Goal: Transaction & Acquisition: Purchase product/service

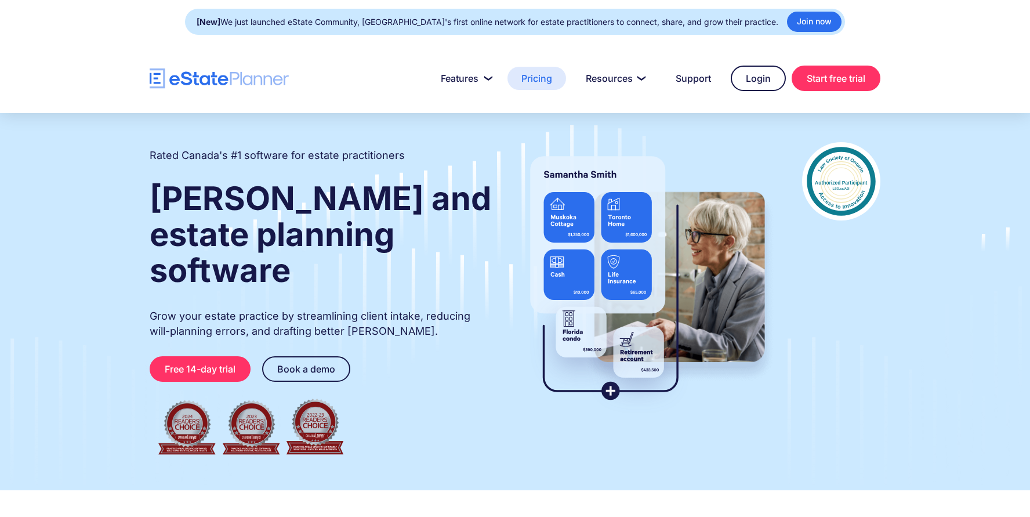
click at [543, 82] on link "Pricing" at bounding box center [537, 78] width 59 height 23
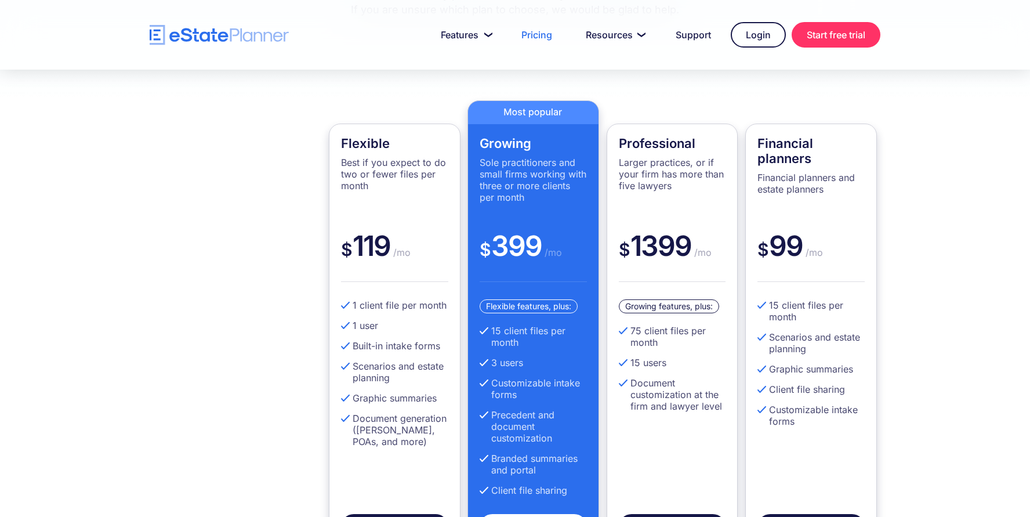
scroll to position [278, 0]
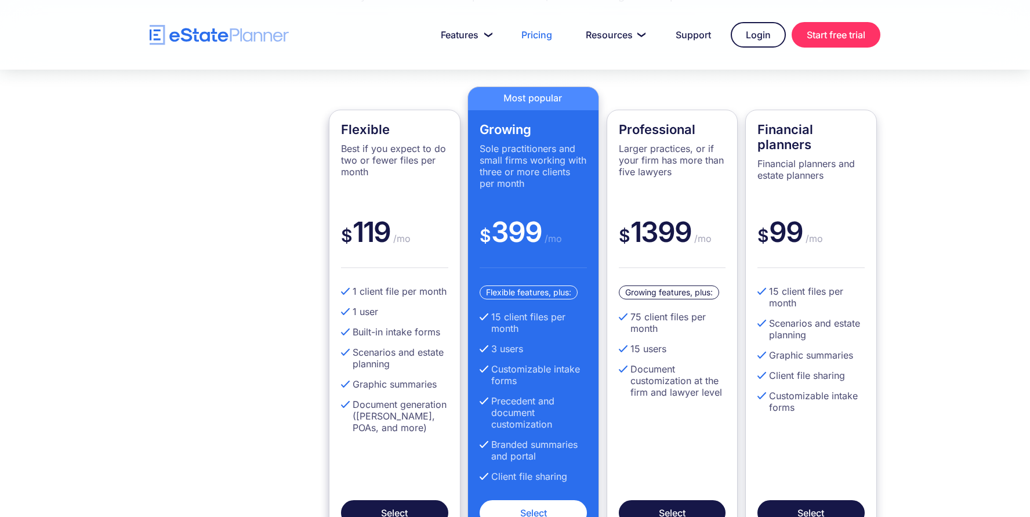
click at [385, 200] on div "Flexible Best if you expect to do two or fewer files per month" at bounding box center [394, 168] width 107 height 93
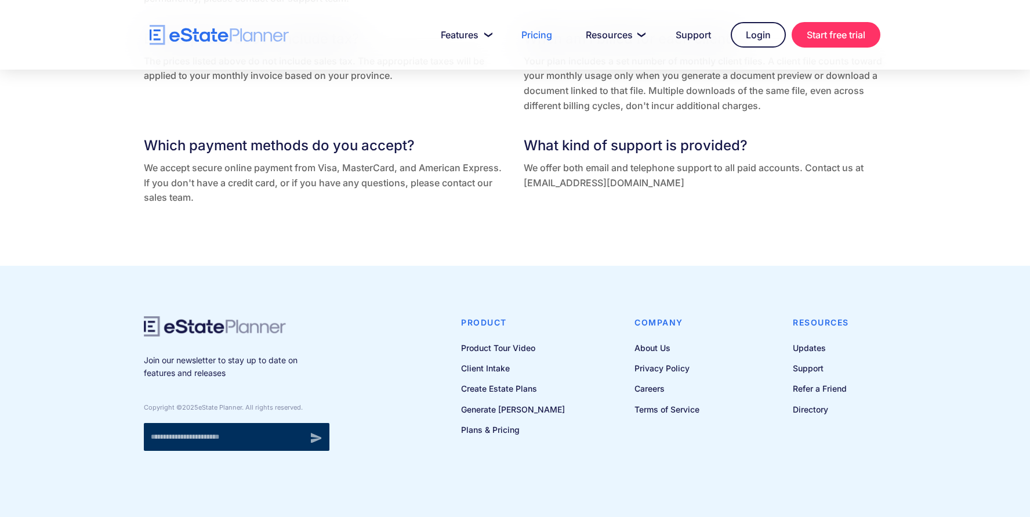
scroll to position [2526, 0]
click at [525, 349] on link "Product Tour Video" at bounding box center [513, 347] width 104 height 15
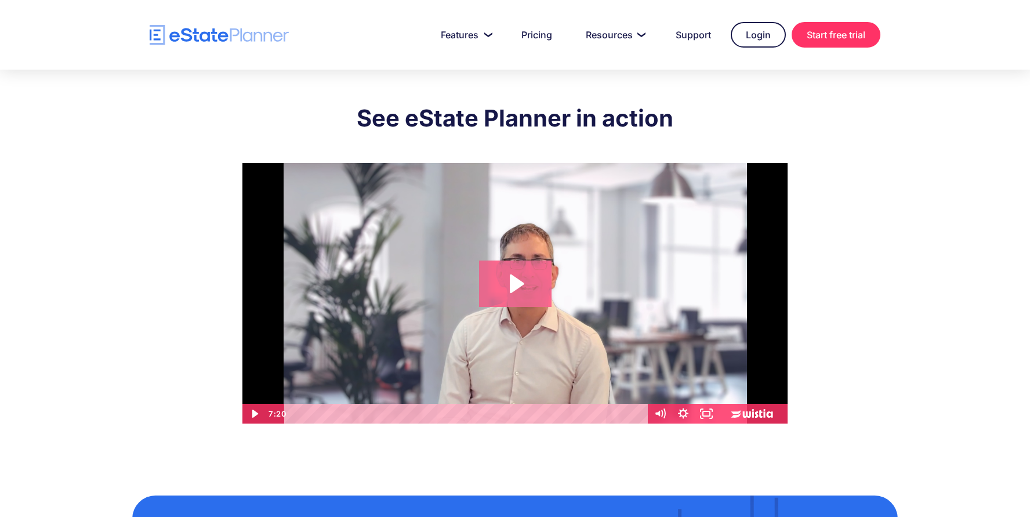
click at [513, 277] on icon "Play Video: eState Product Demo Video" at bounding box center [517, 283] width 14 height 19
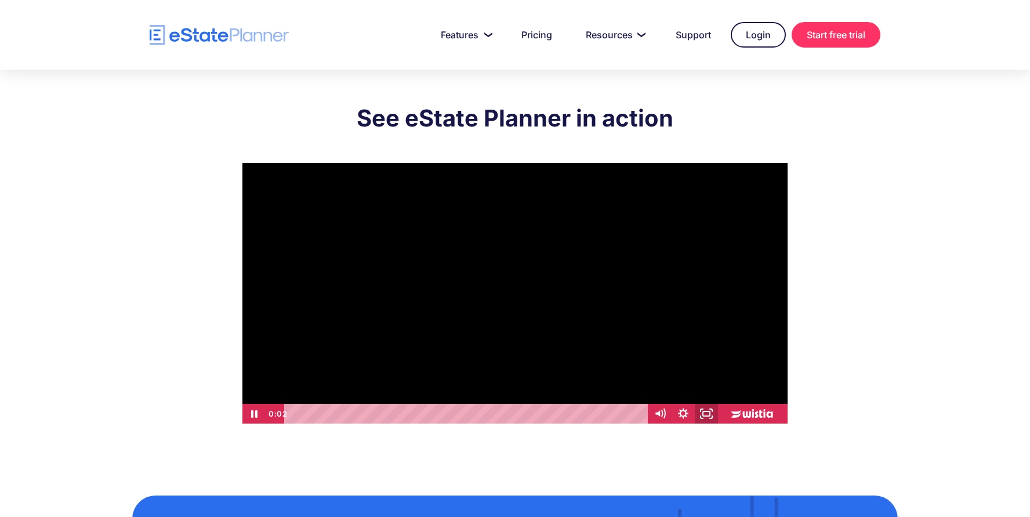
click at [709, 415] on icon "Fullscreen" at bounding box center [706, 414] width 23 height 20
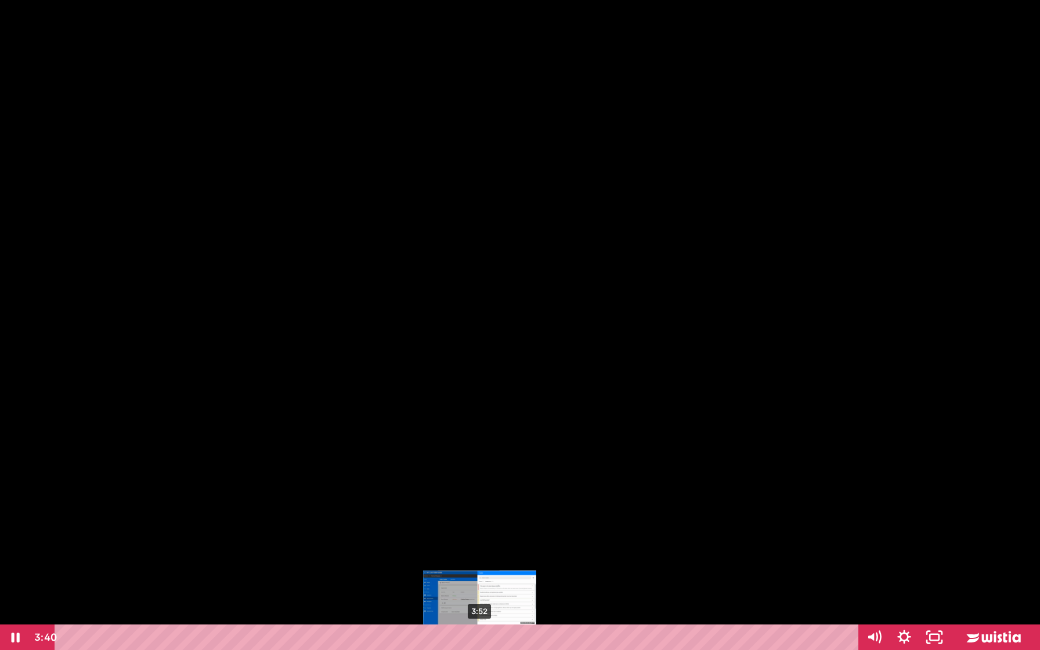
click at [480, 516] on div "3:52" at bounding box center [458, 637] width 785 height 26
click at [508, 516] on div "4:07" at bounding box center [458, 637] width 785 height 26
click at [935, 516] on icon "Unfullscreen" at bounding box center [934, 637] width 30 height 26
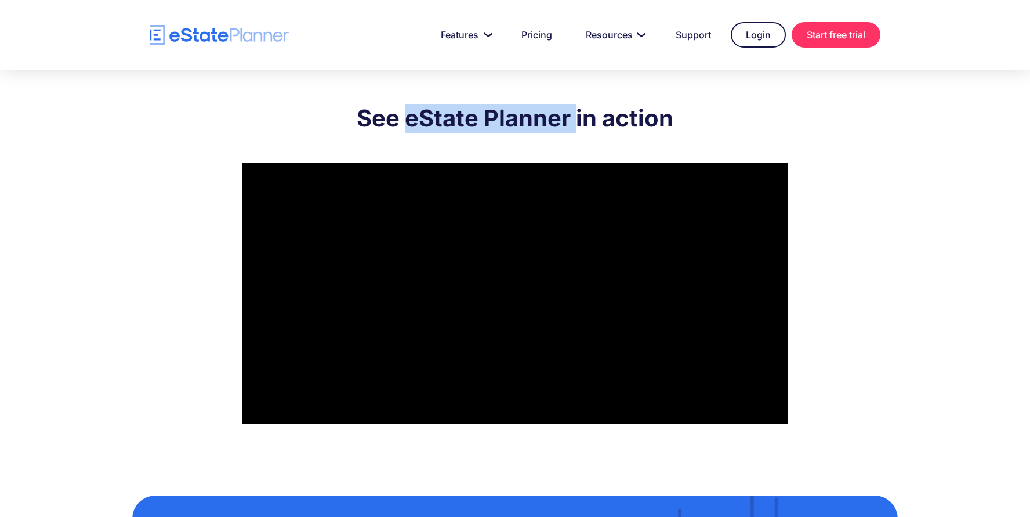
drag, startPoint x: 407, startPoint y: 118, endPoint x: 574, endPoint y: 117, distance: 166.5
click at [574, 117] on h2 "See eState Planner in action" at bounding box center [514, 118] width 545 height 29
copy h2 "eState Planner"
click at [548, 41] on link "Pricing" at bounding box center [537, 34] width 59 height 23
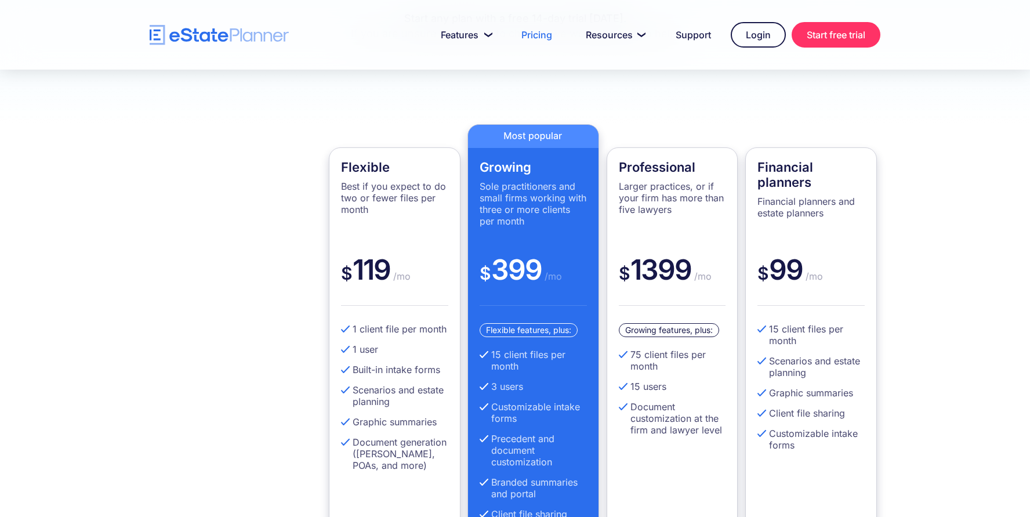
scroll to position [256, 0]
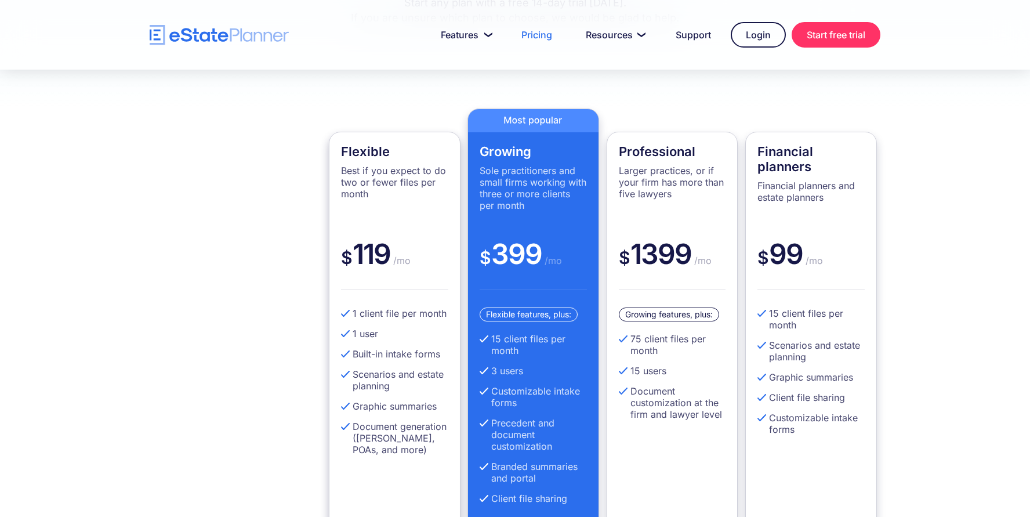
click at [415, 359] on li "Built-in intake forms" at bounding box center [394, 354] width 107 height 12
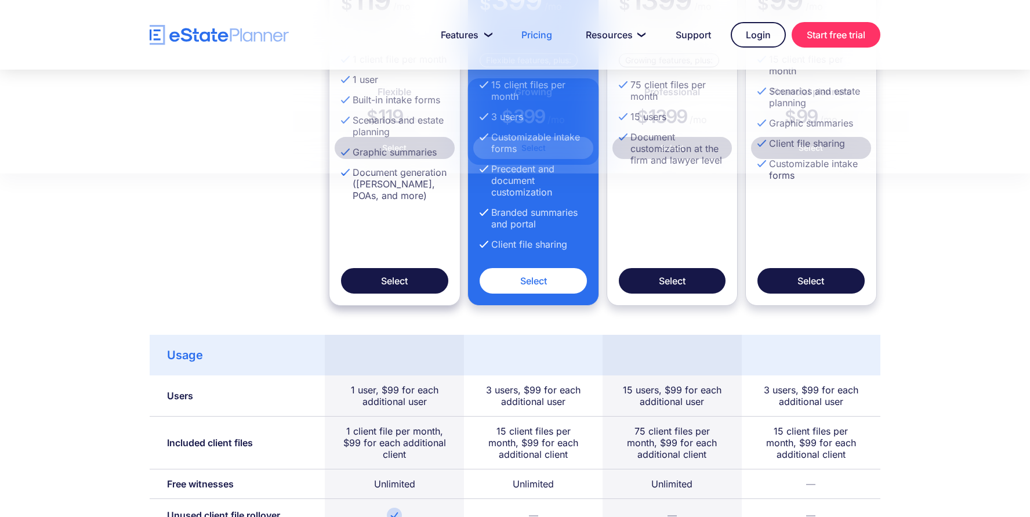
scroll to position [567, 0]
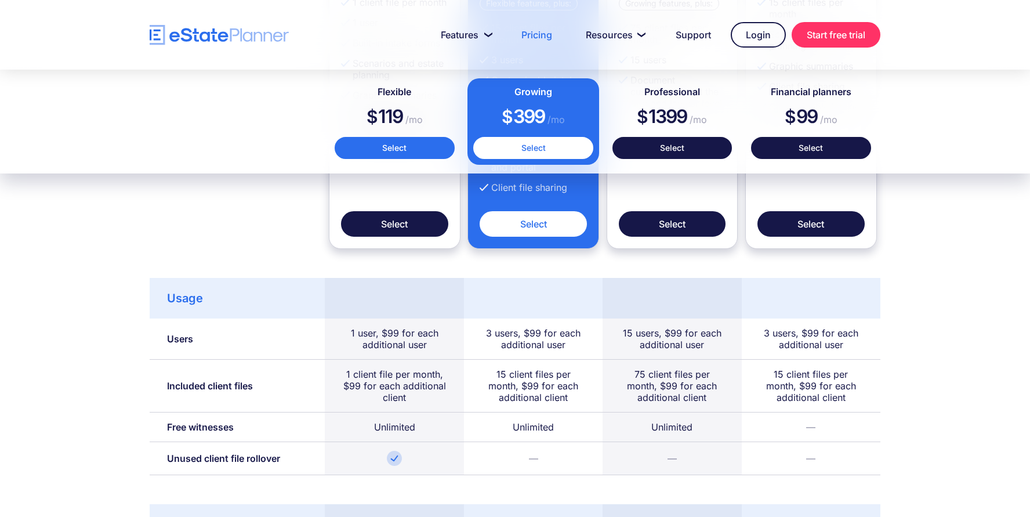
click at [379, 147] on link "Select" at bounding box center [395, 148] width 120 height 22
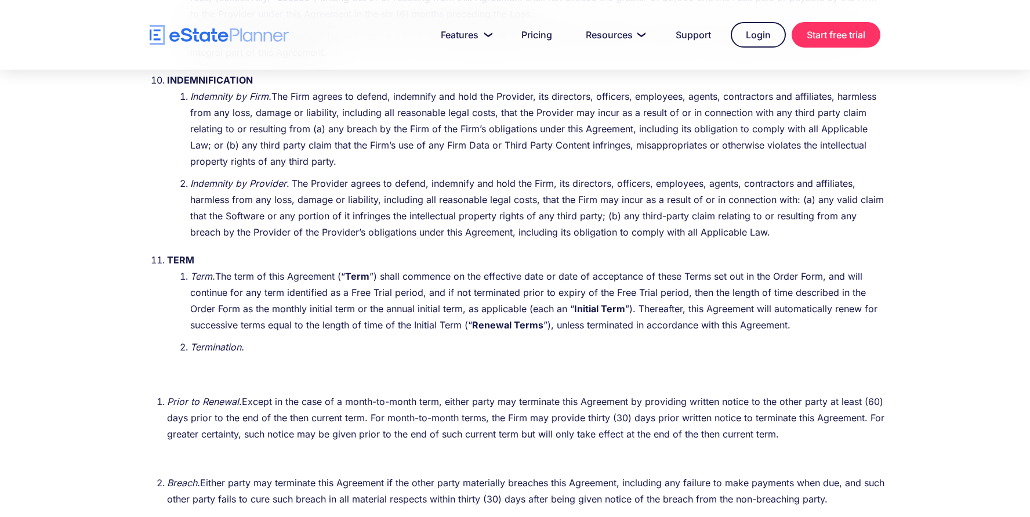
scroll to position [4702, 0]
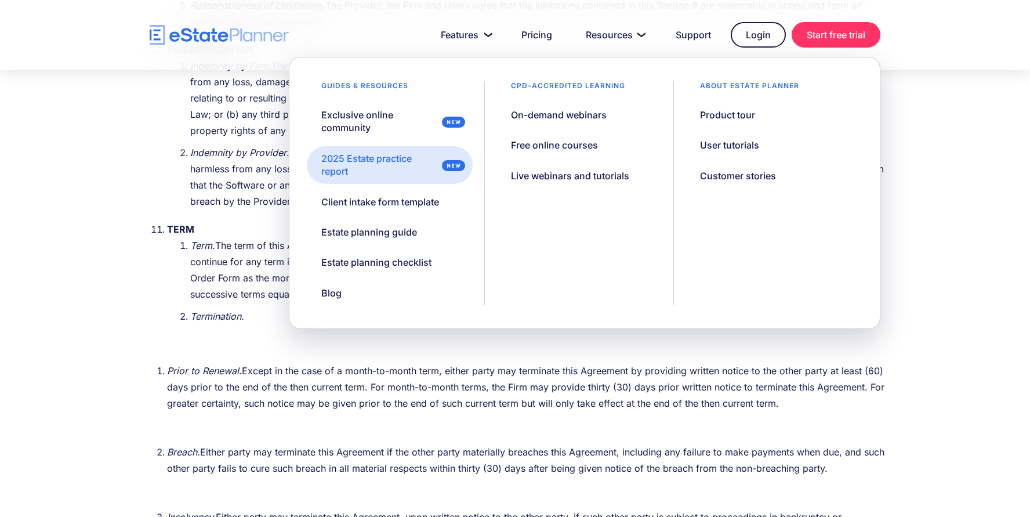
click at [368, 162] on div "2025 Estate practice report" at bounding box center [379, 165] width 116 height 26
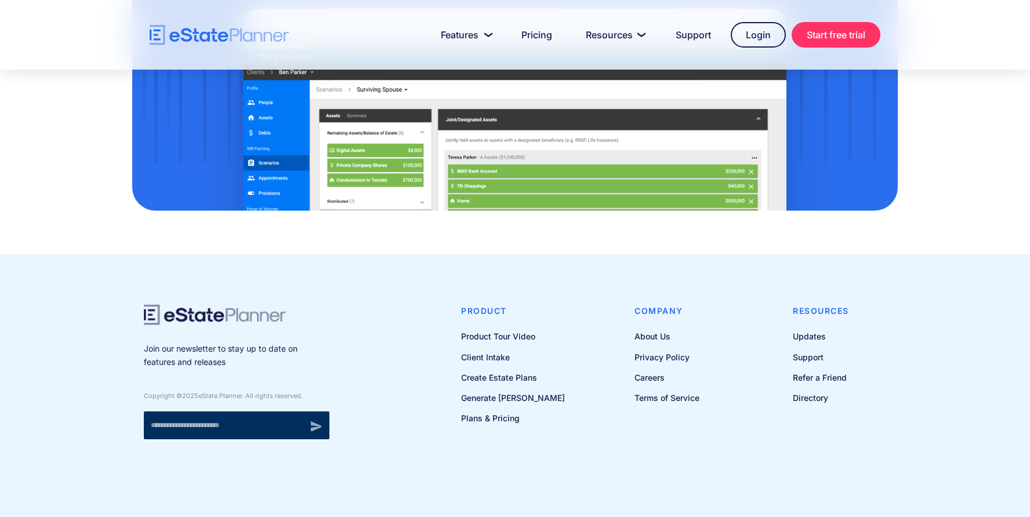
scroll to position [960, 0]
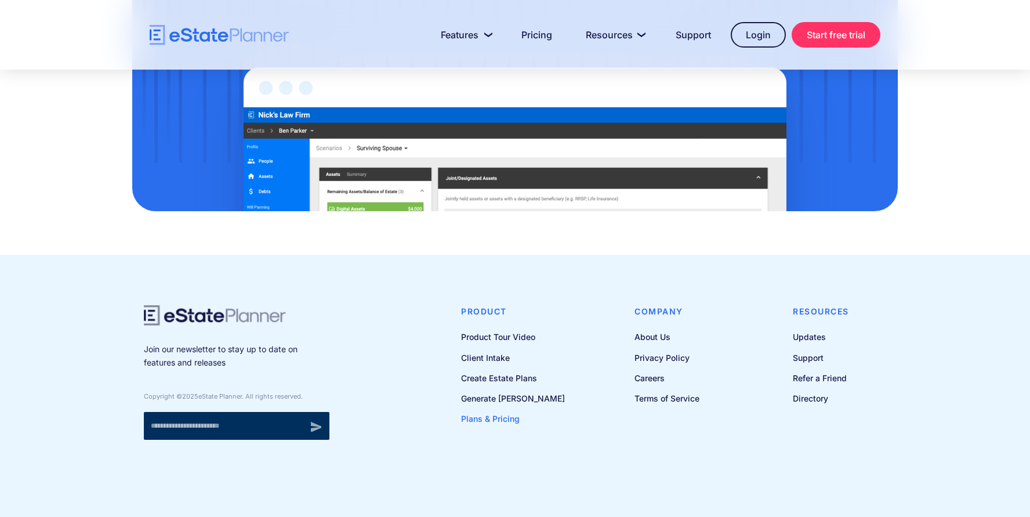
click at [503, 418] on link "Plans & Pricing" at bounding box center [513, 418] width 104 height 15
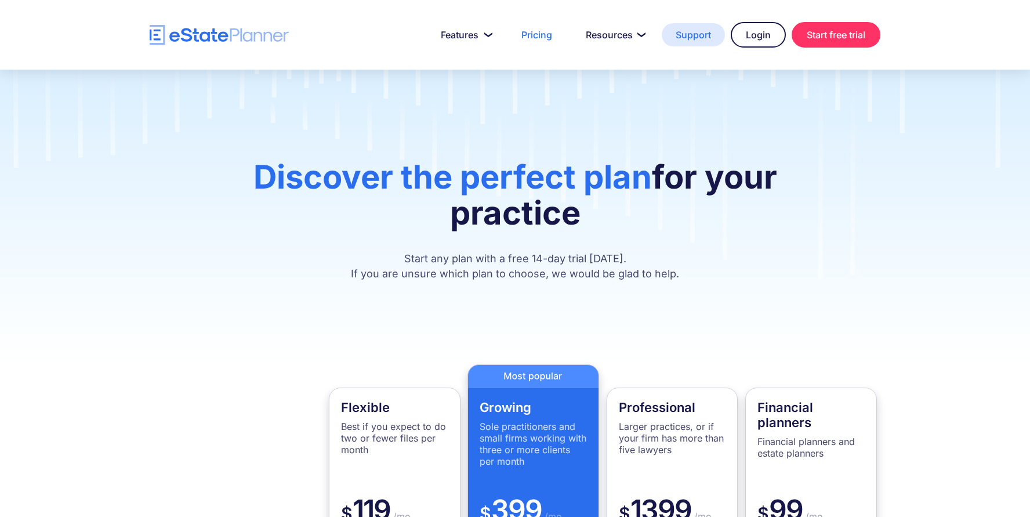
click at [683, 36] on link "Support" at bounding box center [693, 34] width 63 height 23
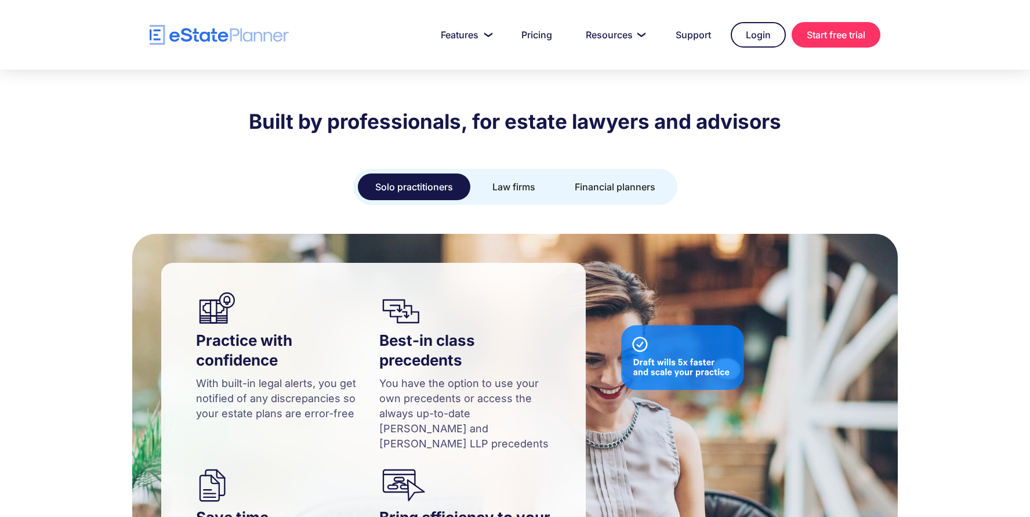
scroll to position [842, 0]
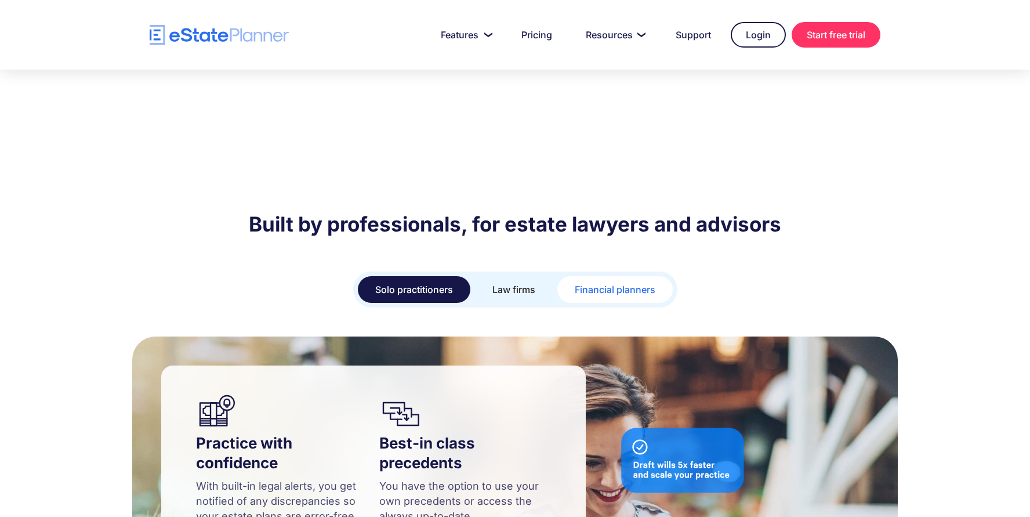
click at [600, 276] on link "Financial planners" at bounding box center [614, 289] width 115 height 27
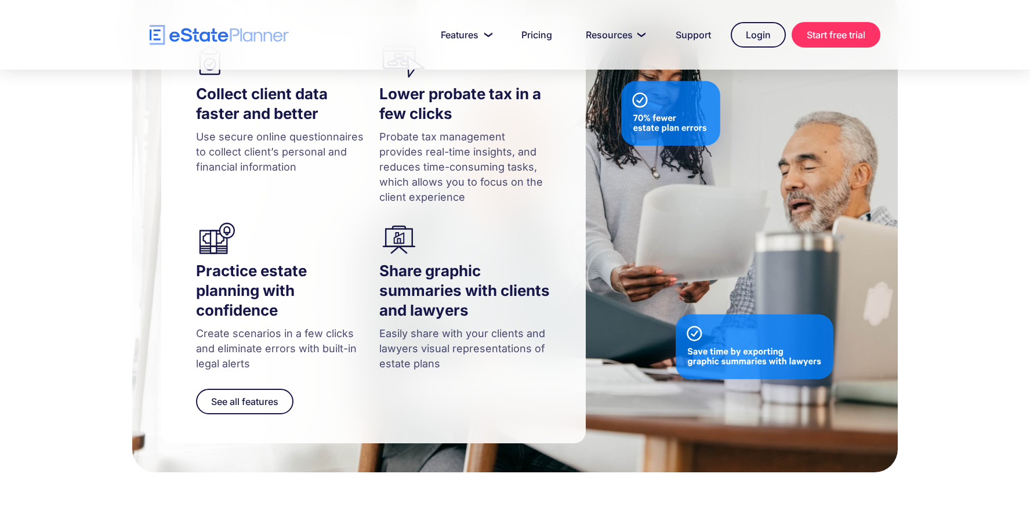
scroll to position [1196, 0]
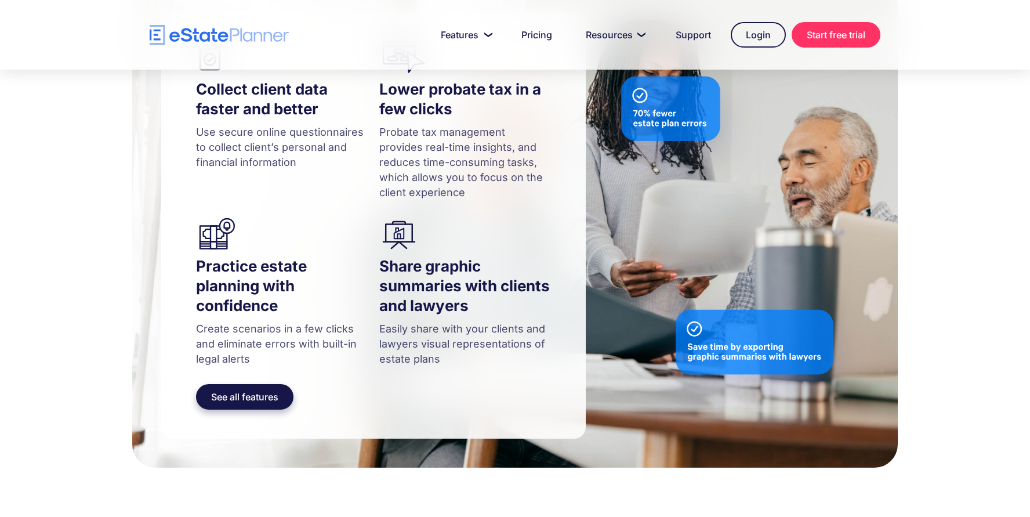
click at [230, 384] on link "See all features" at bounding box center [244, 397] width 97 height 26
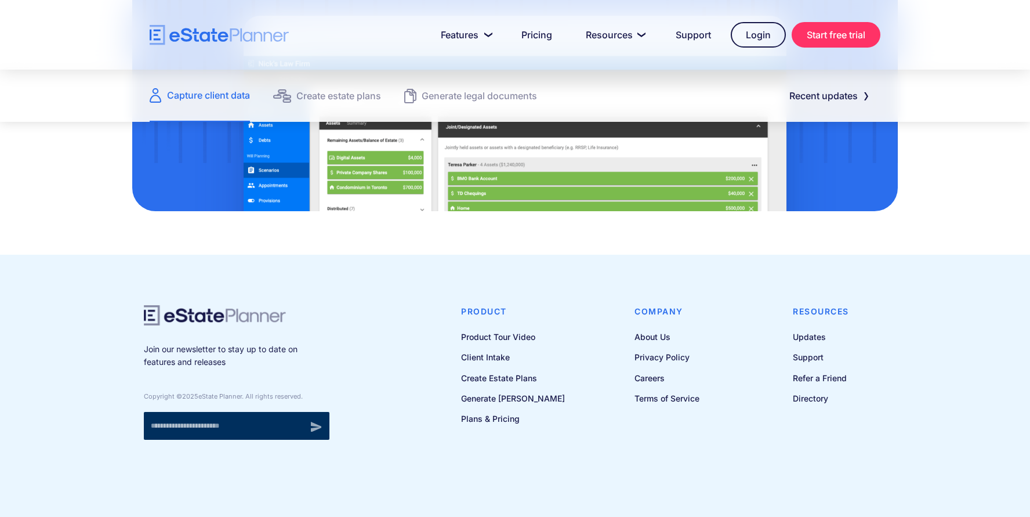
scroll to position [1594, 0]
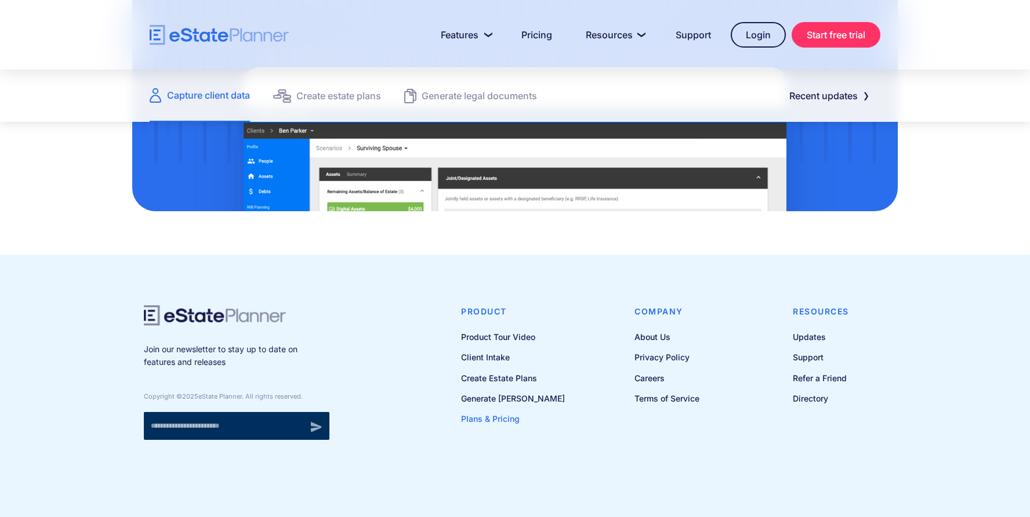
click at [499, 419] on link "Plans & Pricing" at bounding box center [513, 418] width 104 height 15
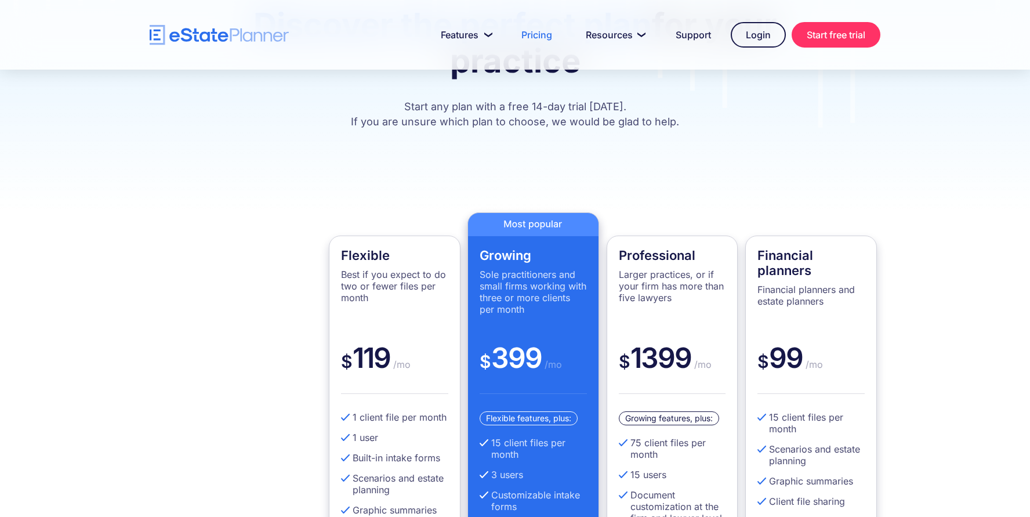
scroll to position [184, 0]
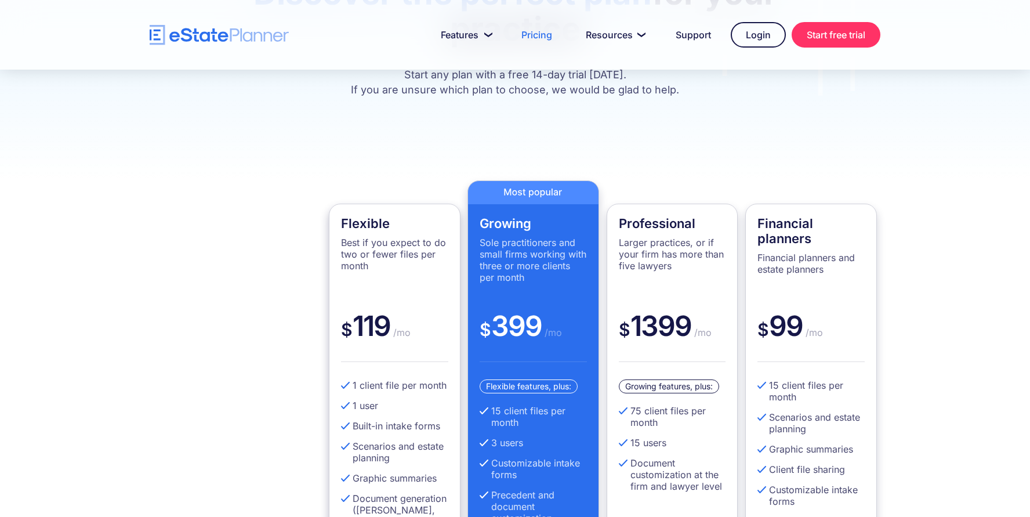
click at [407, 294] on div "Flexible Best if you expect to do two or fewer files per month" at bounding box center [394, 262] width 107 height 93
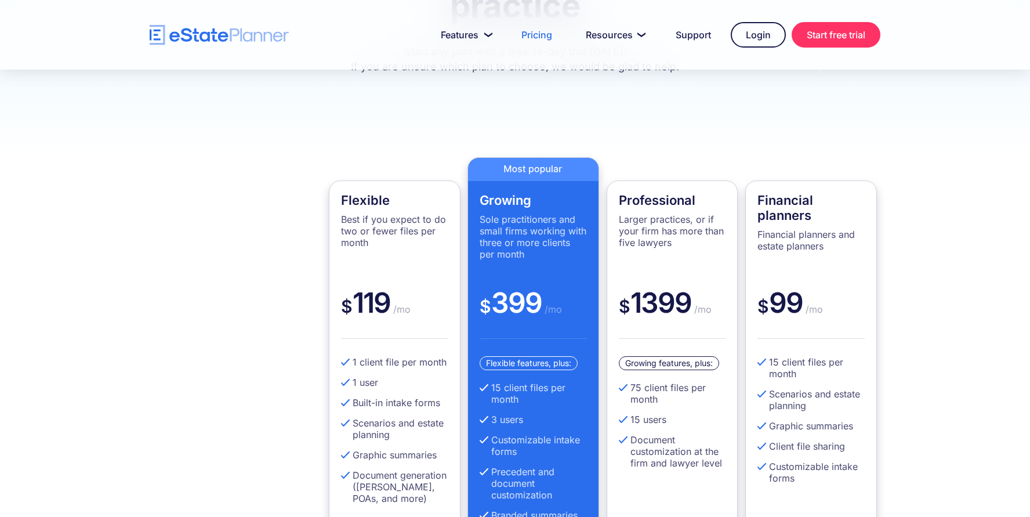
scroll to position [213, 0]
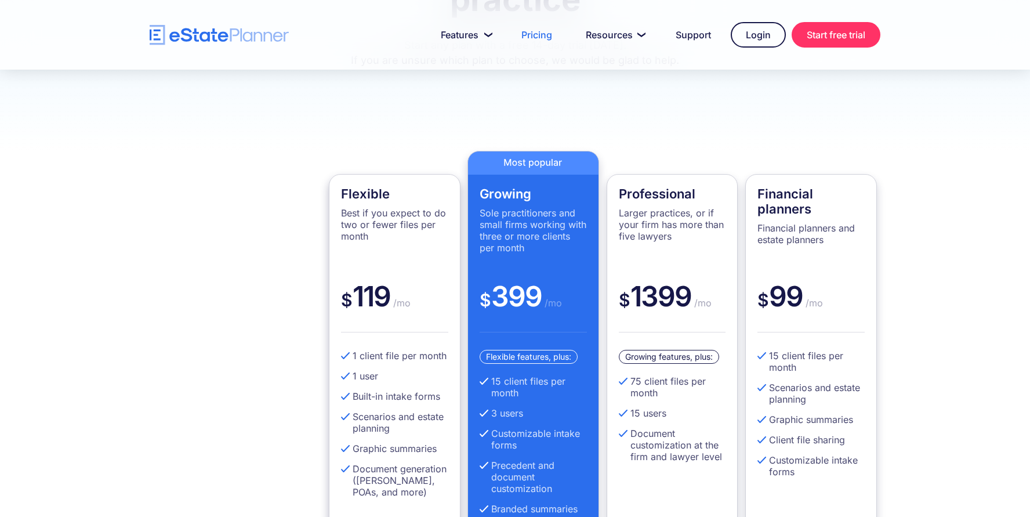
click at [371, 244] on div "Flexible Best if you expect to do two or fewer files per month" at bounding box center [394, 232] width 107 height 93
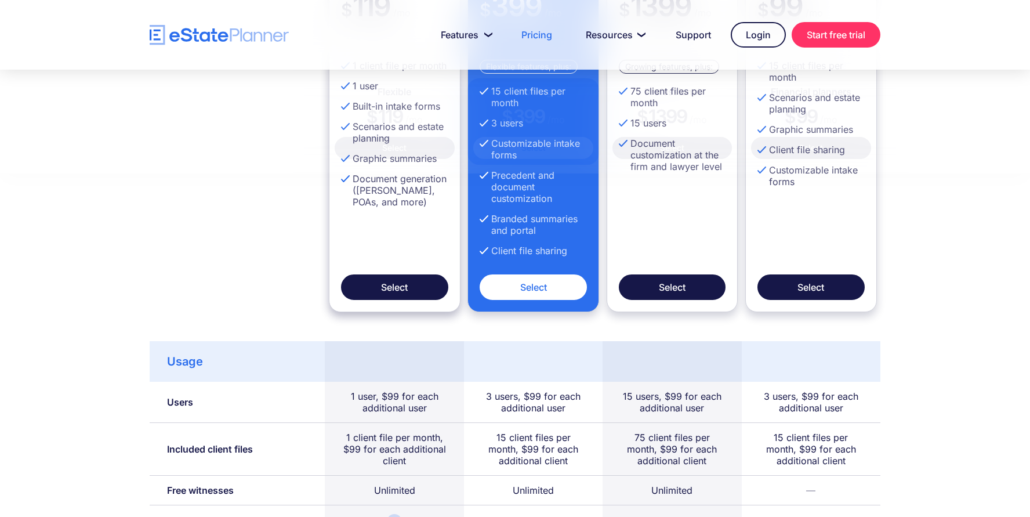
scroll to position [548, 0]
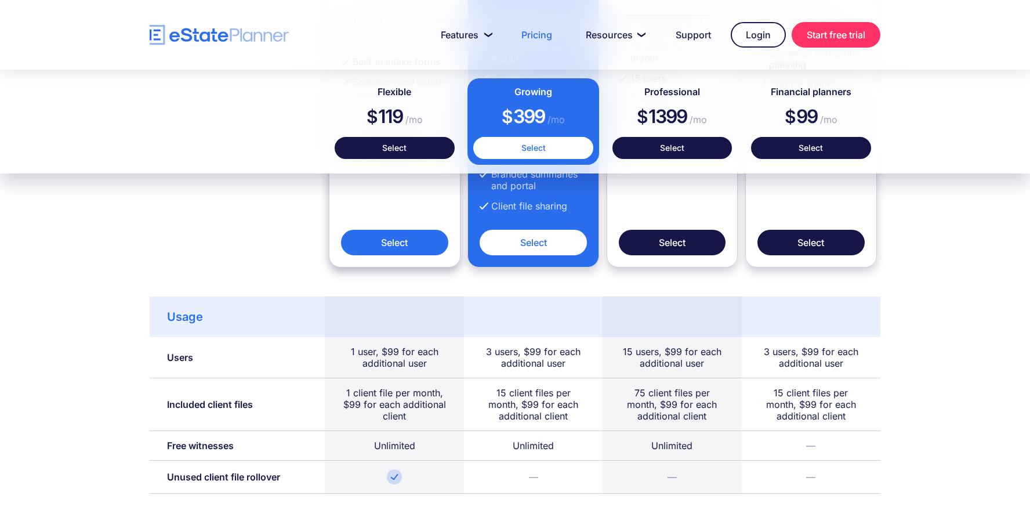
click at [370, 250] on link "Select" at bounding box center [394, 243] width 107 height 26
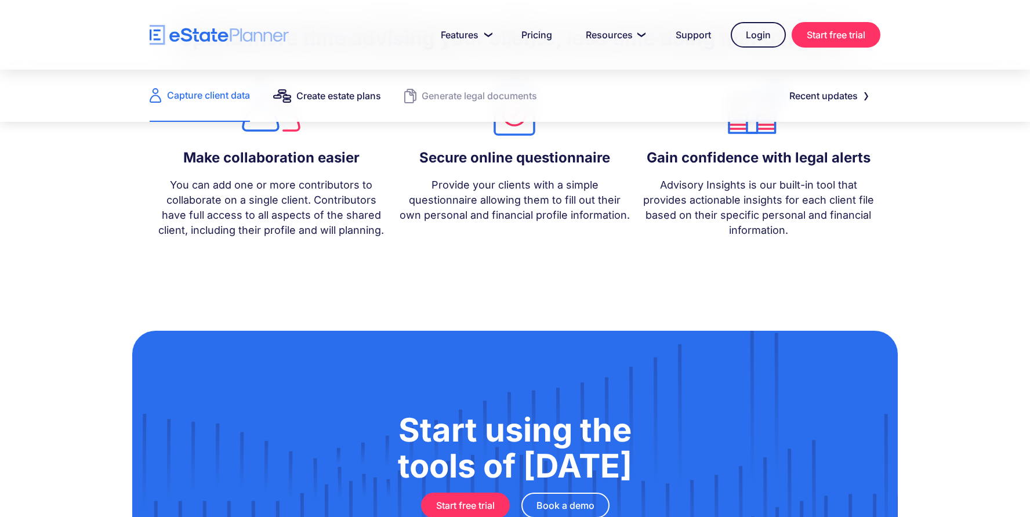
click at [344, 99] on div "Create estate plans" at bounding box center [338, 96] width 85 height 16
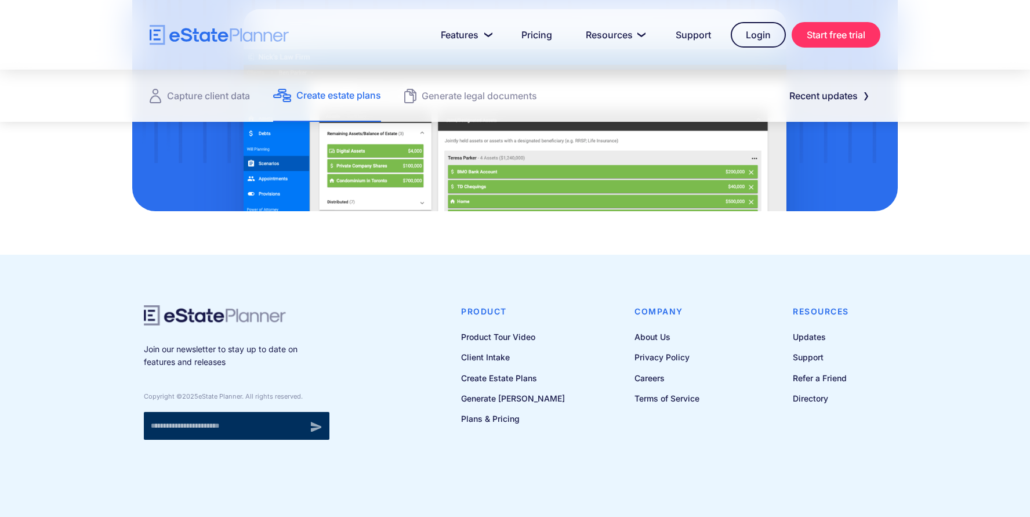
scroll to position [1631, 0]
